Goal: Task Accomplishment & Management: Manage account settings

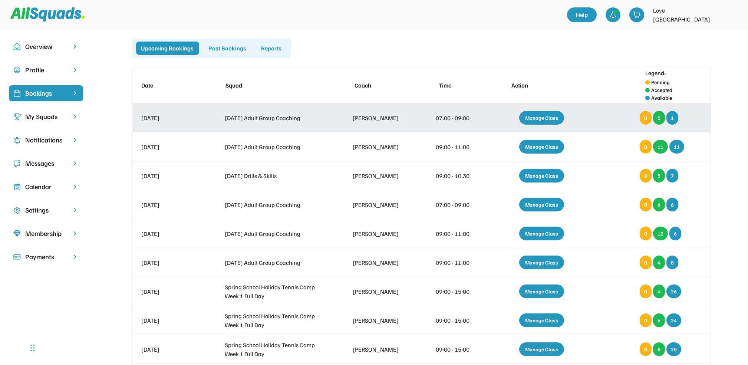
click at [532, 115] on div "Manage Class" at bounding box center [541, 118] width 45 height 14
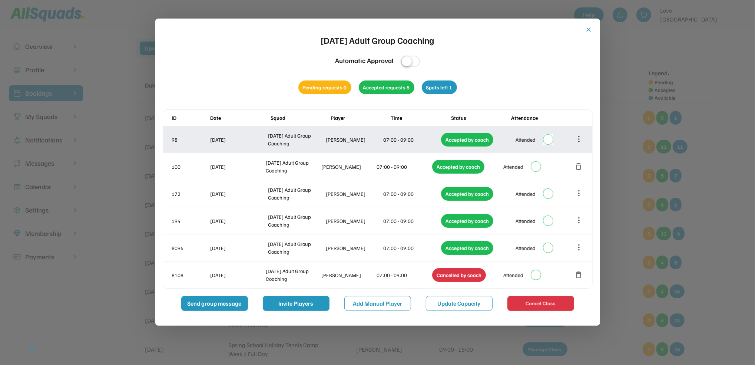
click at [581, 138] on icon at bounding box center [579, 139] width 8 height 8
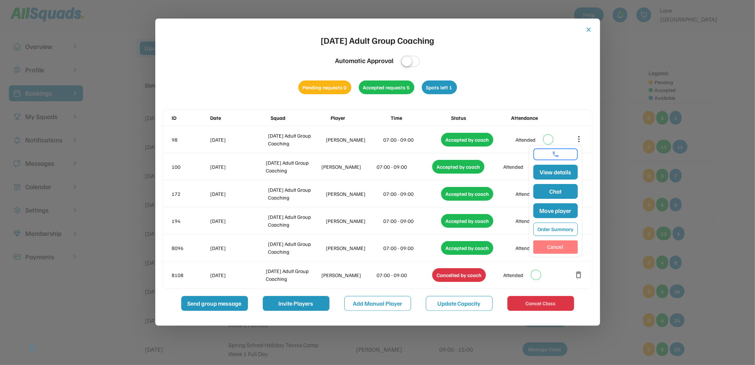
click at [554, 247] on button "Cancel" at bounding box center [556, 246] width 44 height 13
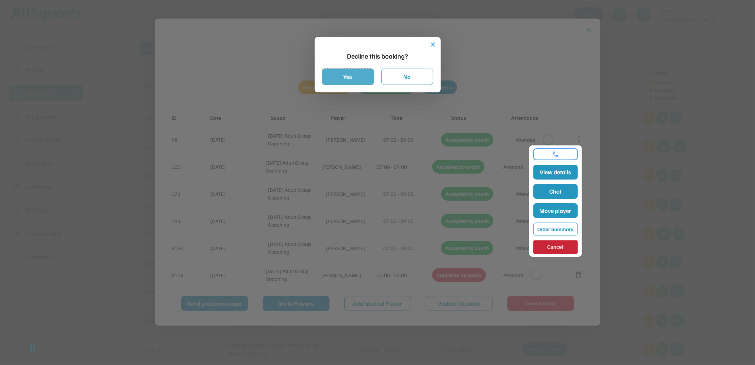
click at [355, 80] on button "Yes" at bounding box center [348, 77] width 52 height 16
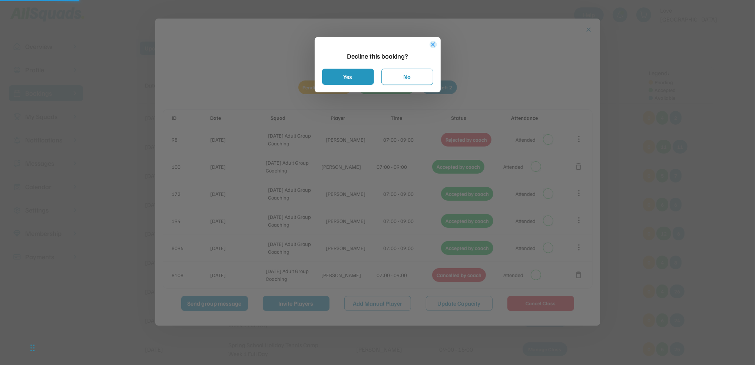
click at [434, 41] on button "close" at bounding box center [433, 44] width 7 height 7
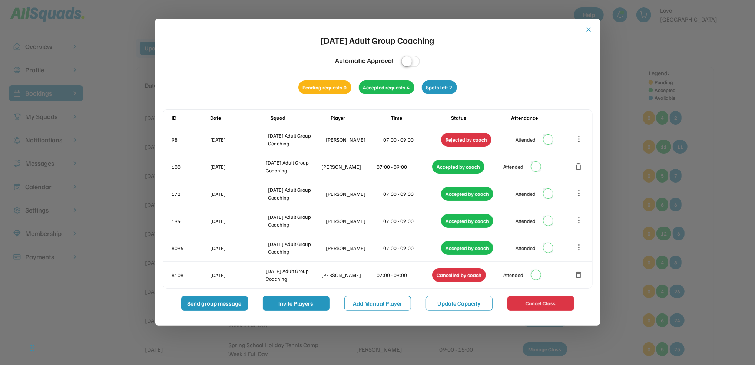
click at [590, 30] on button "close" at bounding box center [588, 29] width 7 height 7
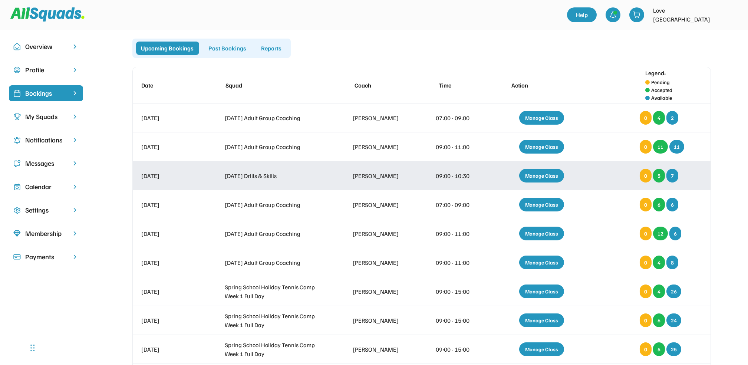
click at [553, 178] on div "Manage Class" at bounding box center [541, 176] width 45 height 14
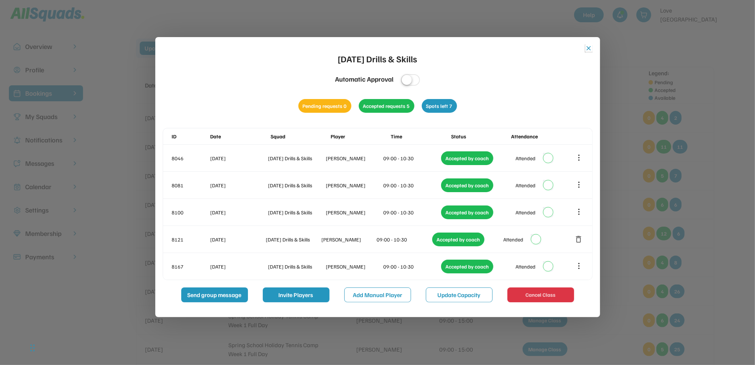
click at [588, 50] on button "close" at bounding box center [588, 47] width 7 height 7
